Goal: Task Accomplishment & Management: Manage account settings

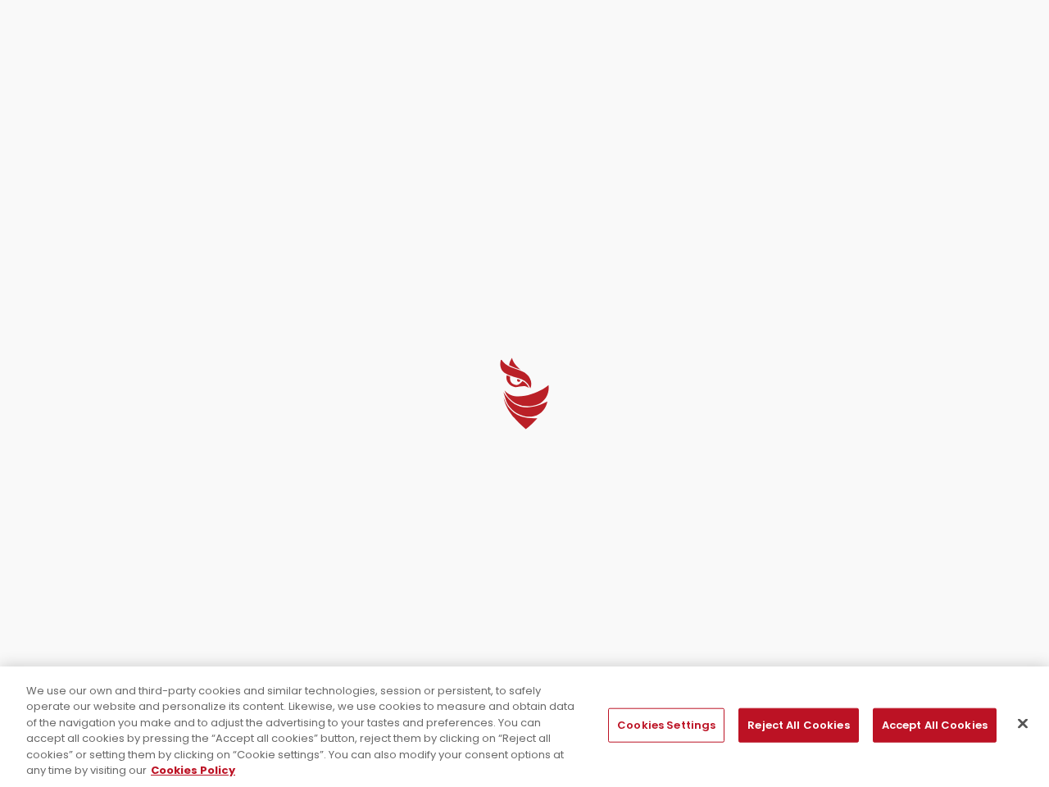
select select "English"
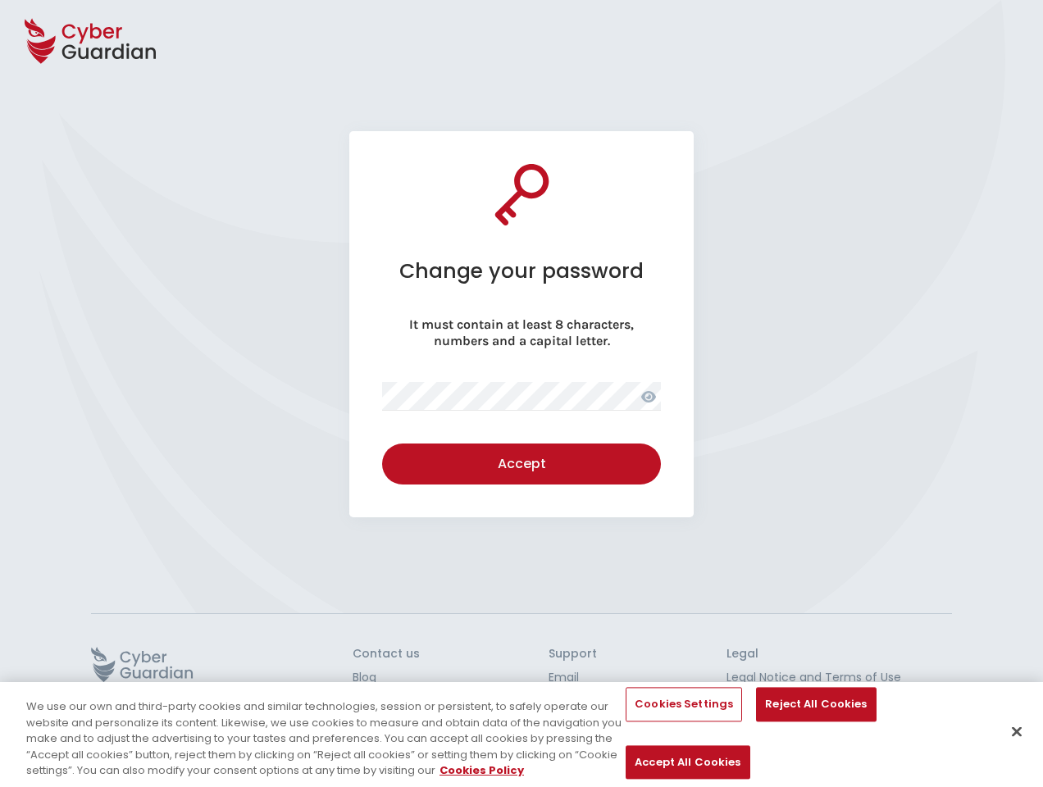
click at [90, 41] on icon at bounding box center [90, 40] width 131 height 57
click at [649, 396] on icon at bounding box center [648, 396] width 15 height 11
click at [521, 464] on div "Accept" at bounding box center [521, 464] width 254 height 20
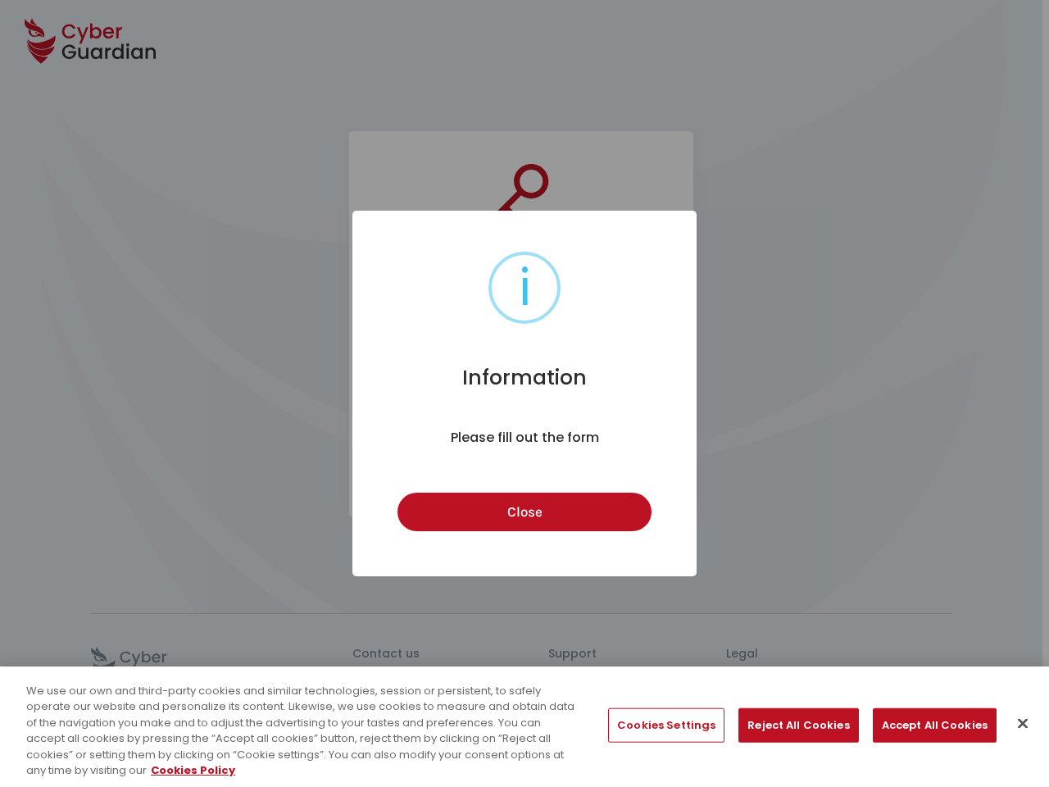
click at [142, 664] on div "i Information × Please fill out the form Close Cancel" at bounding box center [524, 393] width 1049 height 787
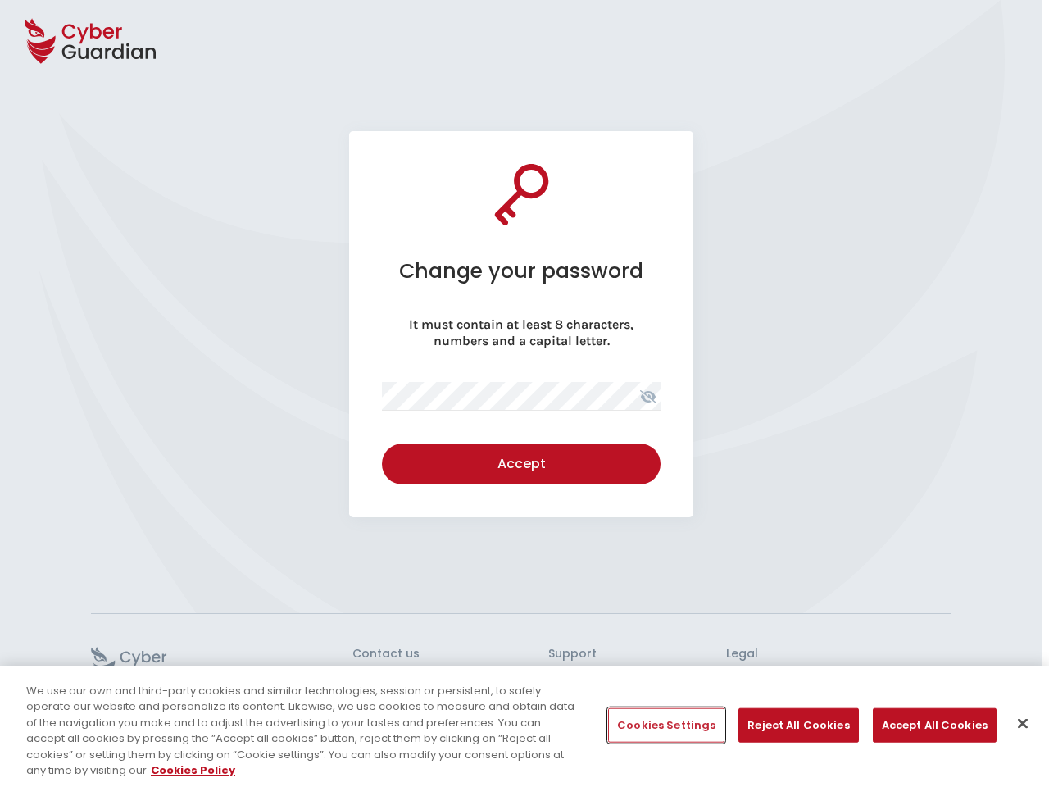
click at [666, 726] on button "Cookies Settings" at bounding box center [666, 725] width 116 height 34
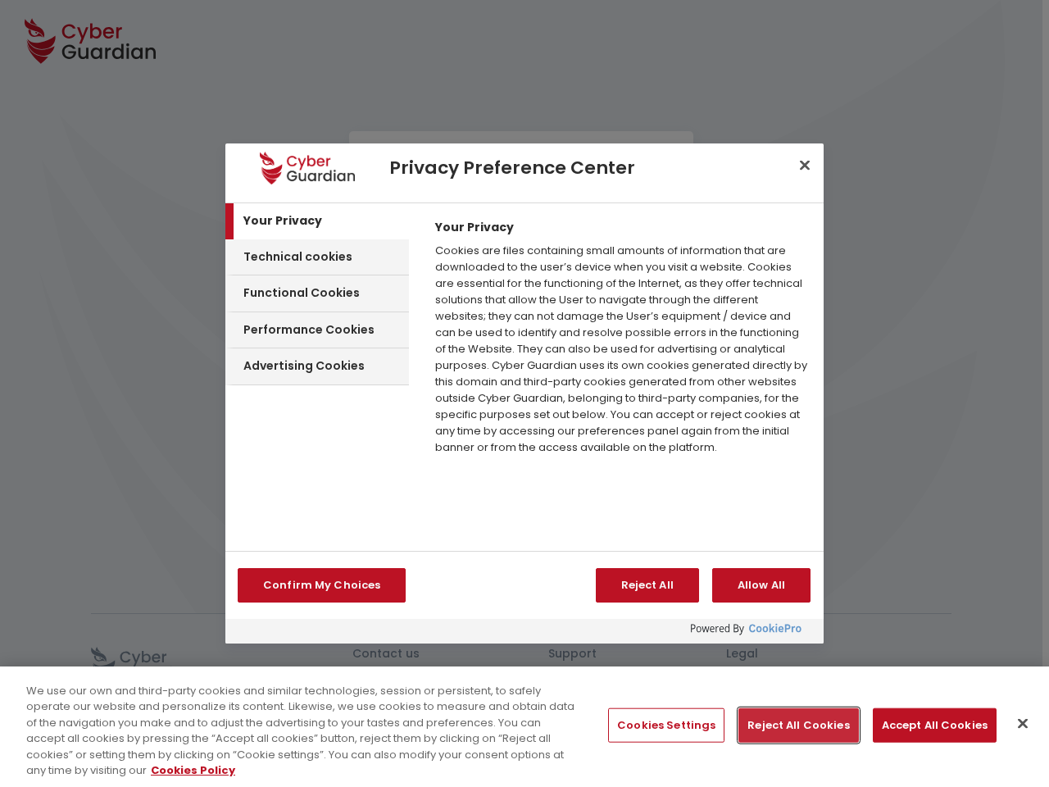
click at [792, 726] on button "Reject All Cookies" at bounding box center [799, 725] width 120 height 34
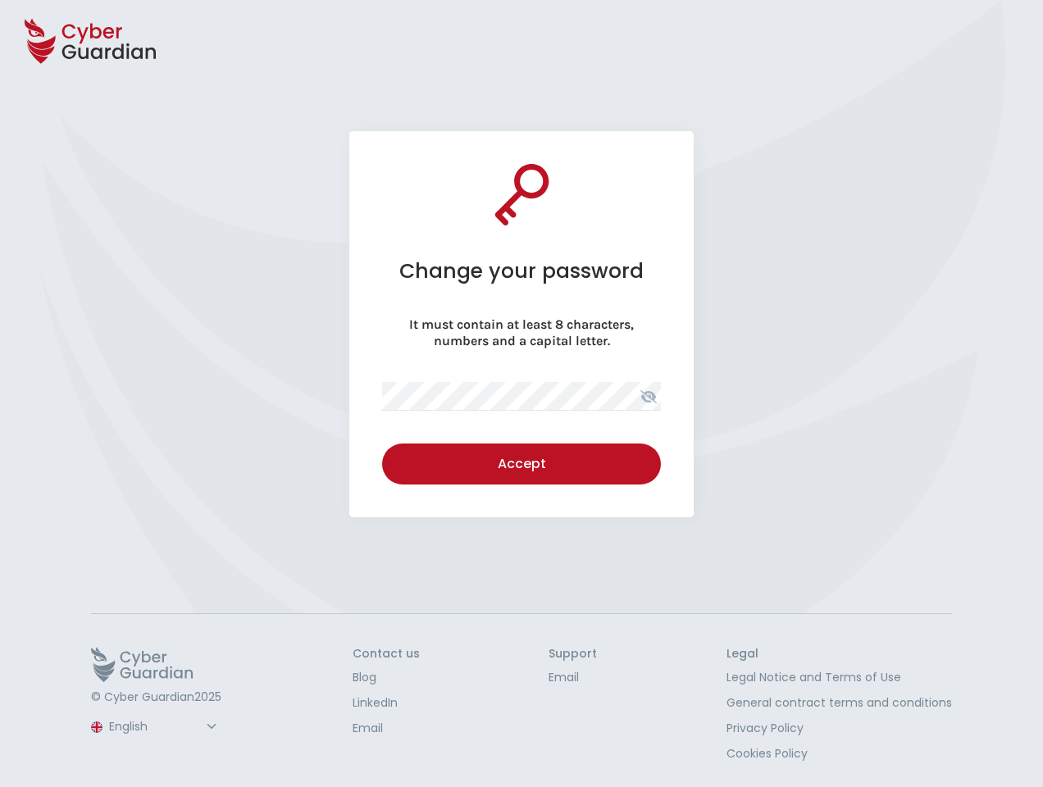
click at [749, 745] on button "Accept All Cookies" at bounding box center [688, 762] width 124 height 34
click at [1017, 724] on button "Close" at bounding box center [1017, 732] width 36 height 36
